Goal: Task Accomplishment & Management: Use online tool/utility

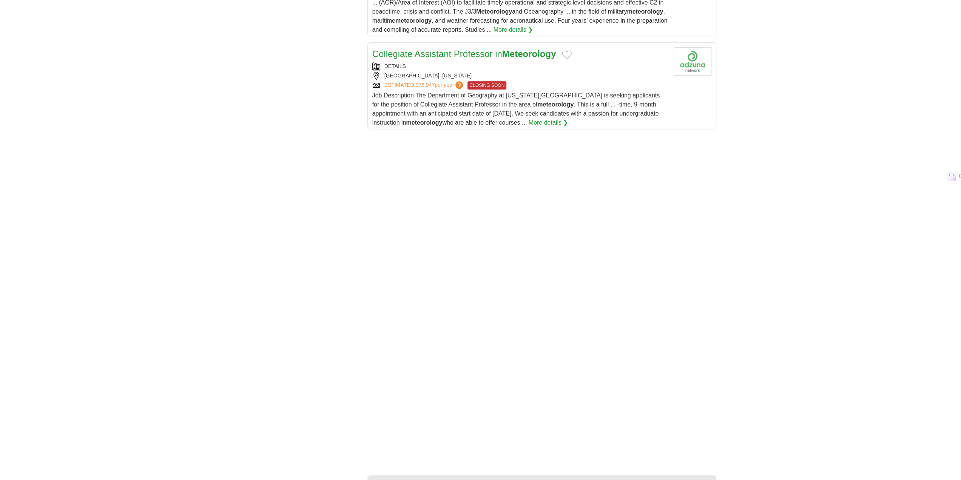
scroll to position [1058, 0]
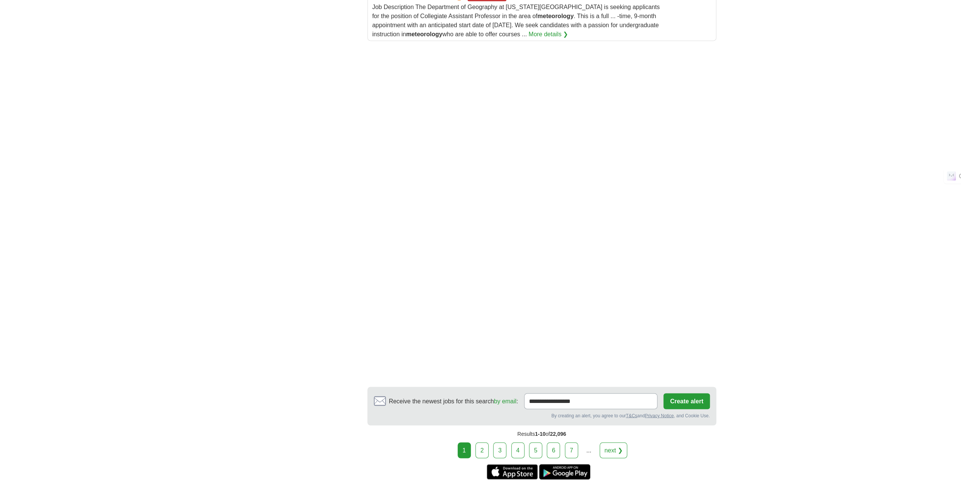
click at [484, 451] on link "2" at bounding box center [482, 450] width 13 height 16
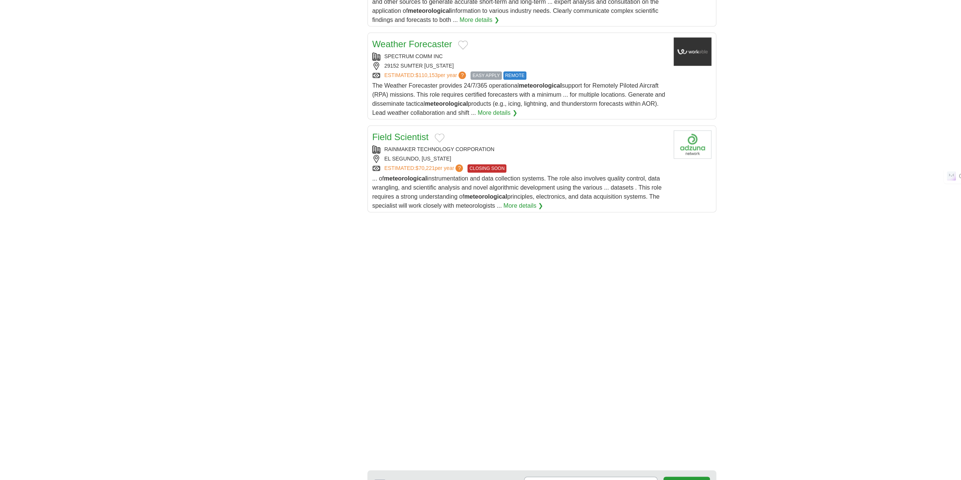
scroll to position [969, 0]
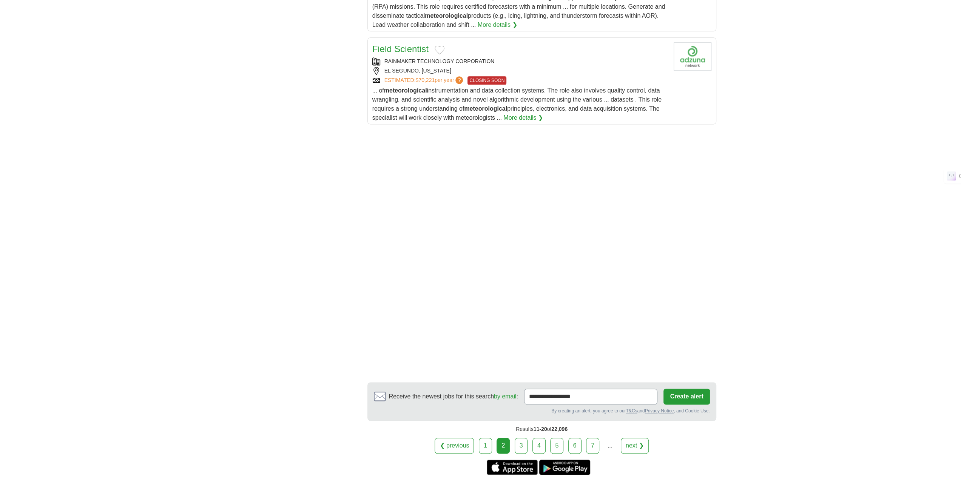
click at [491, 438] on link "1" at bounding box center [485, 446] width 13 height 16
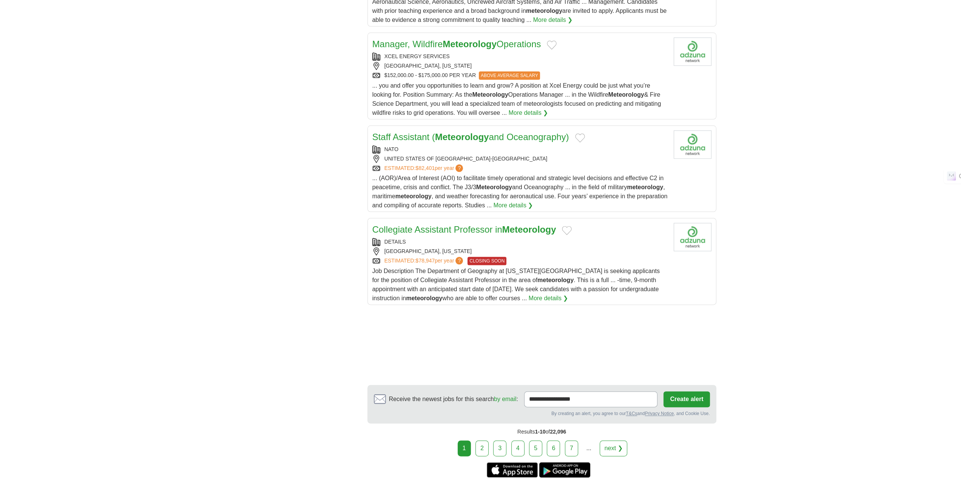
scroll to position [916, 0]
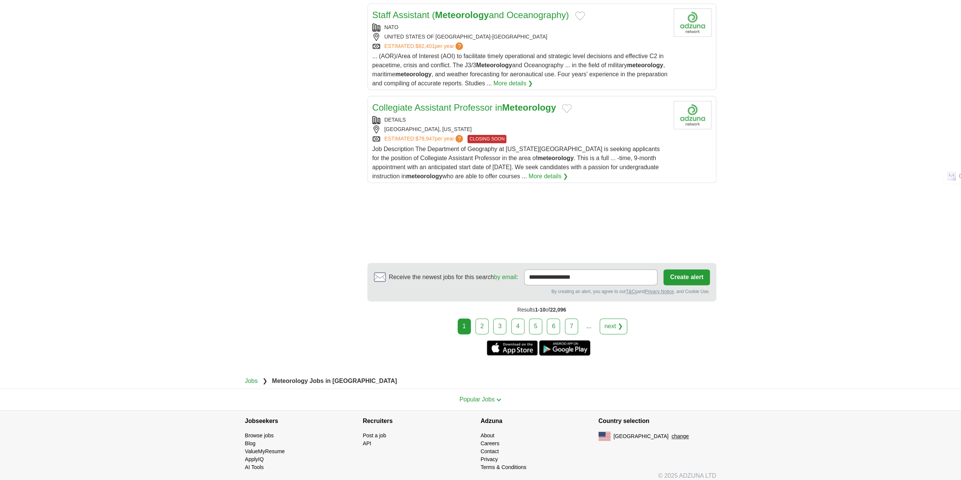
click at [507, 322] on link "3" at bounding box center [499, 326] width 13 height 16
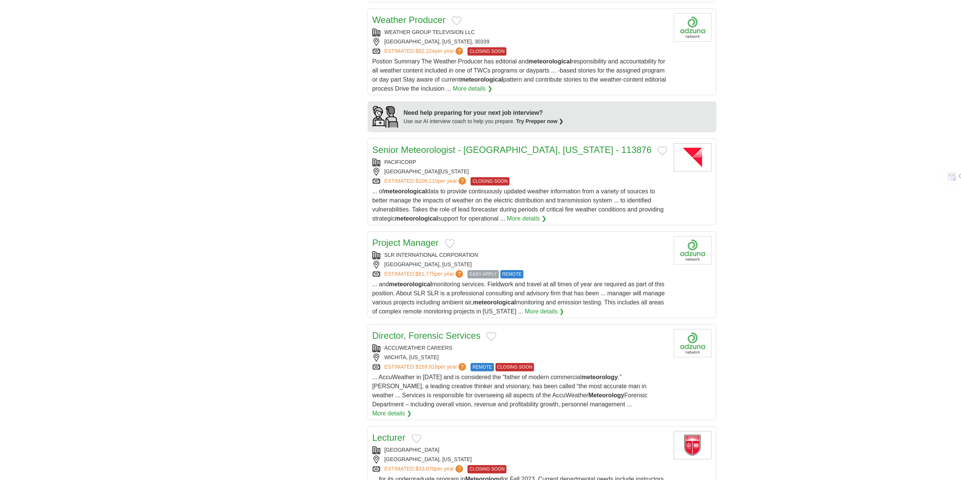
scroll to position [705, 0]
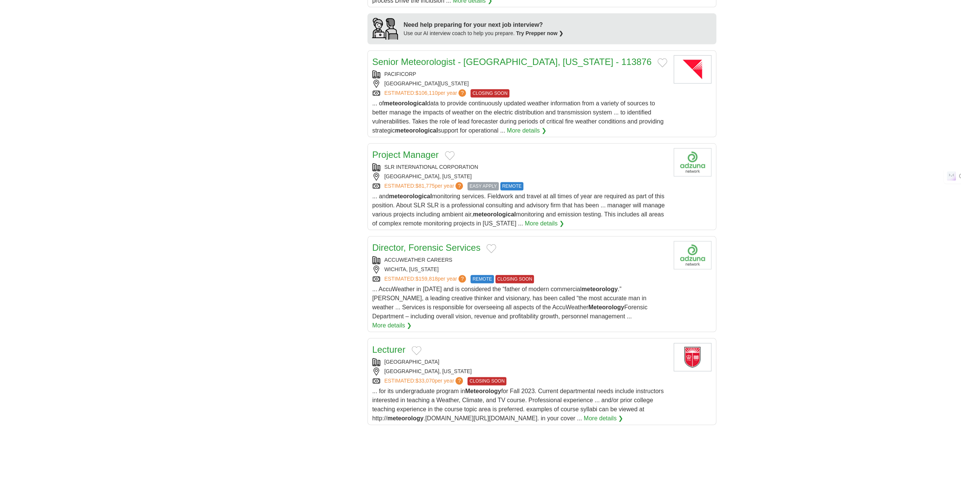
click at [478, 266] on div "WICHITA, [US_STATE]" at bounding box center [519, 270] width 295 height 8
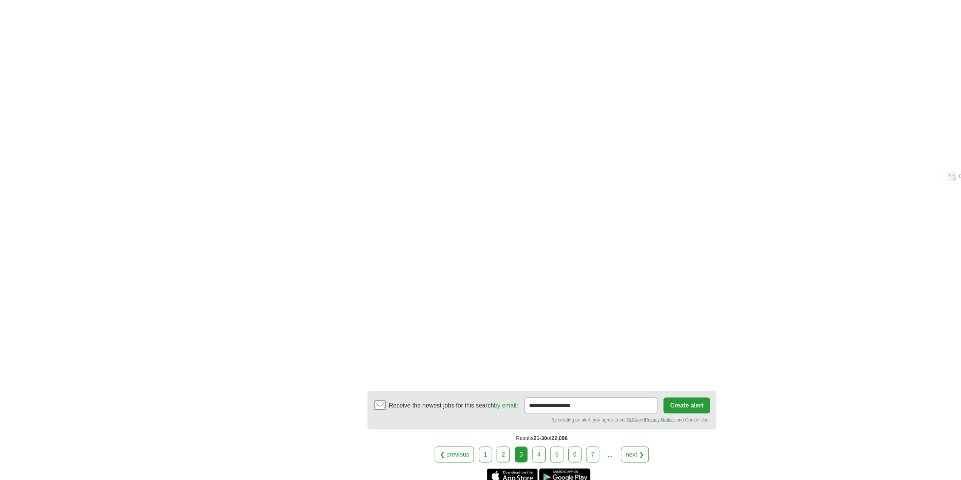
scroll to position [1234, 0]
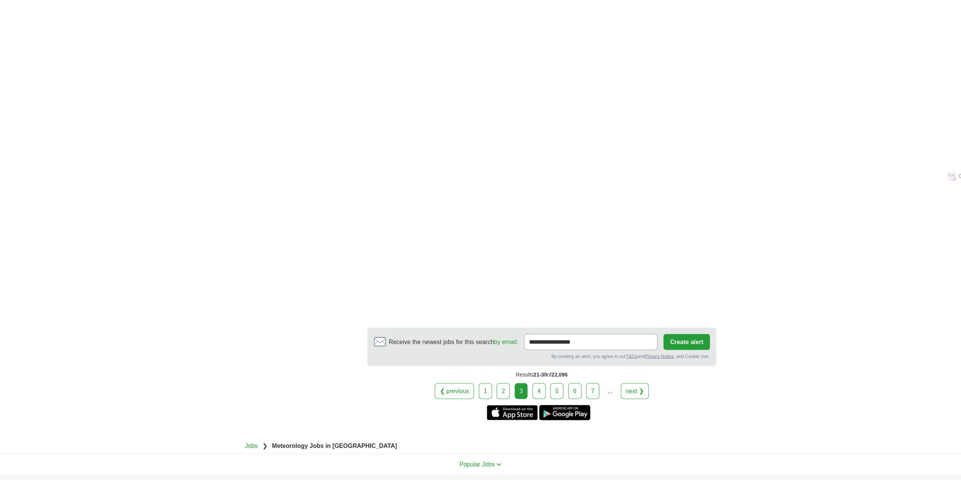
click at [540, 383] on link "4" at bounding box center [539, 391] width 13 height 16
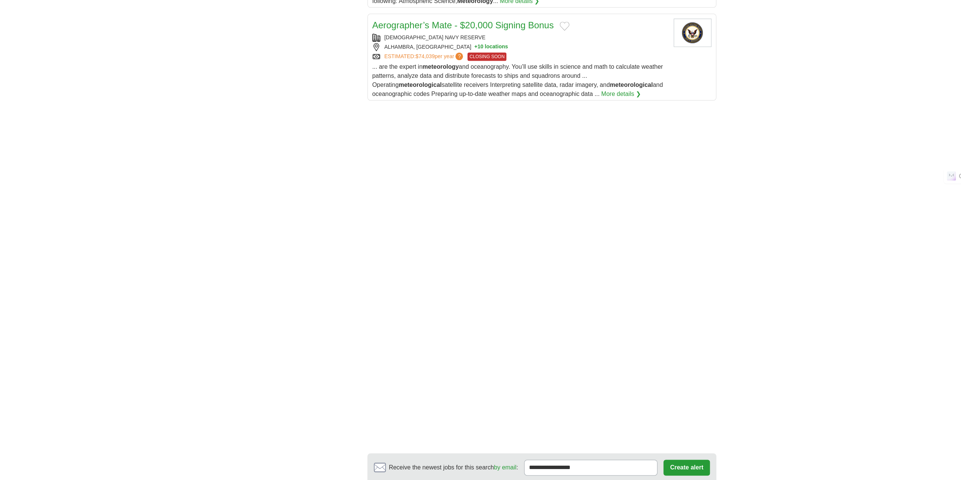
scroll to position [1058, 0]
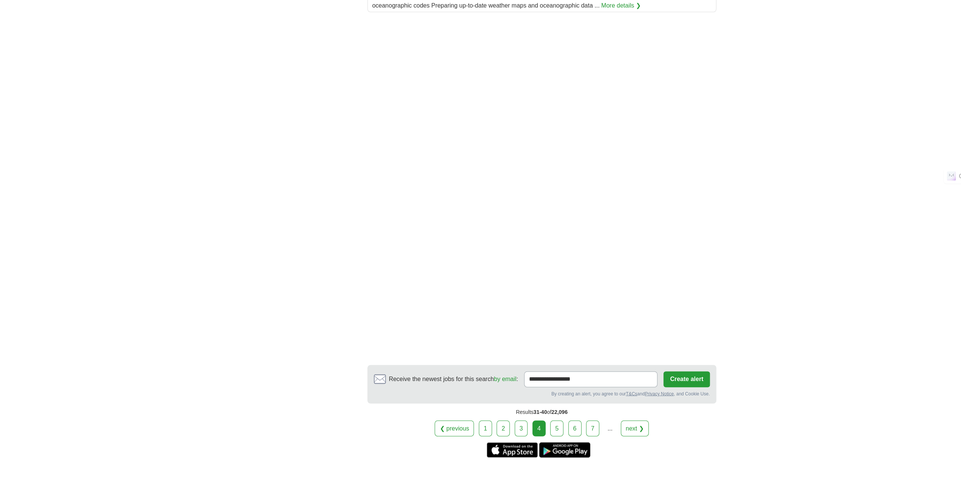
click at [556, 422] on link "5" at bounding box center [556, 428] width 13 height 16
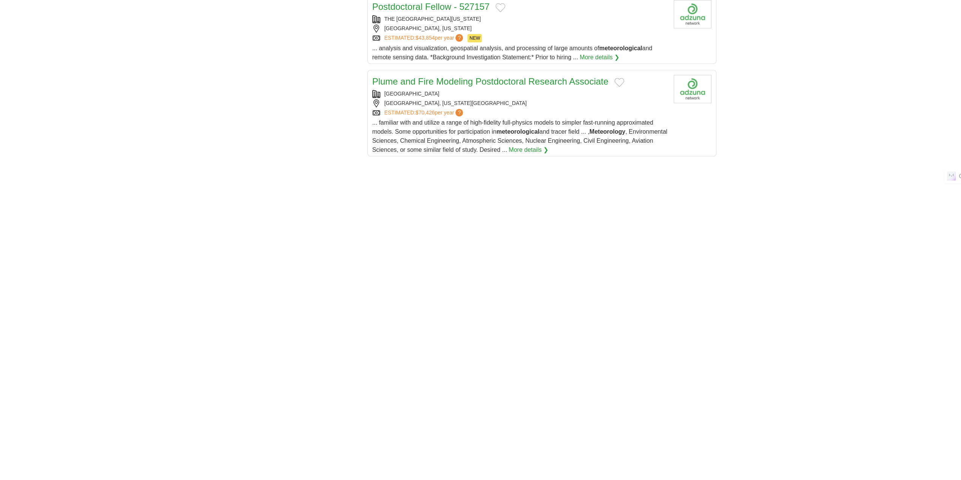
scroll to position [969, 0]
